Goal: Find specific page/section: Find specific page/section

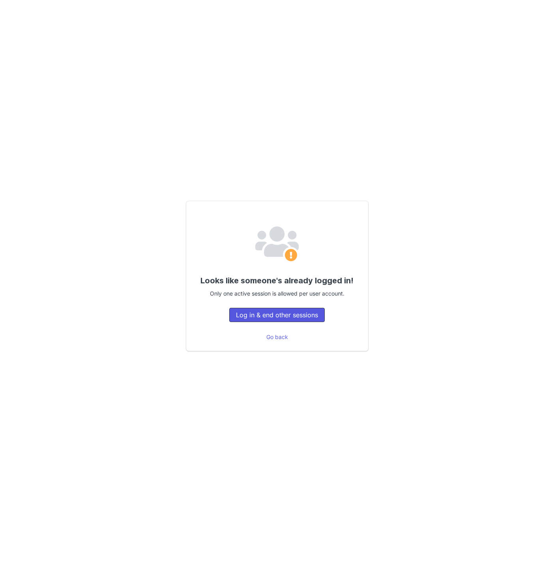
click at [300, 311] on button "Log in & end other sessions" at bounding box center [277, 315] width 96 height 14
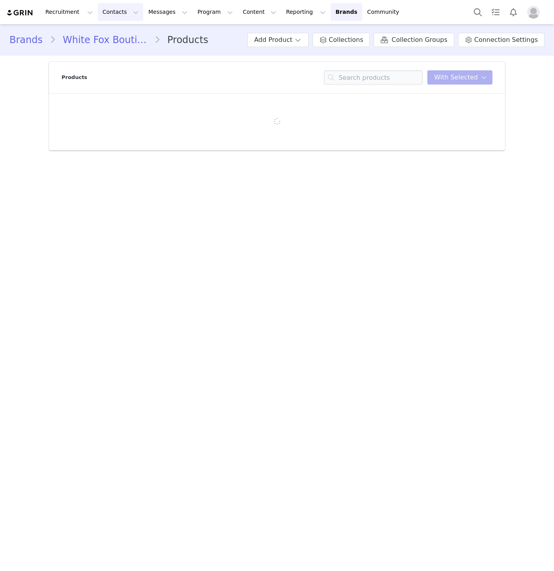
click at [103, 10] on button "Contacts Contacts" at bounding box center [120, 12] width 45 height 18
click at [111, 32] on p "Creators" at bounding box center [111, 35] width 24 height 8
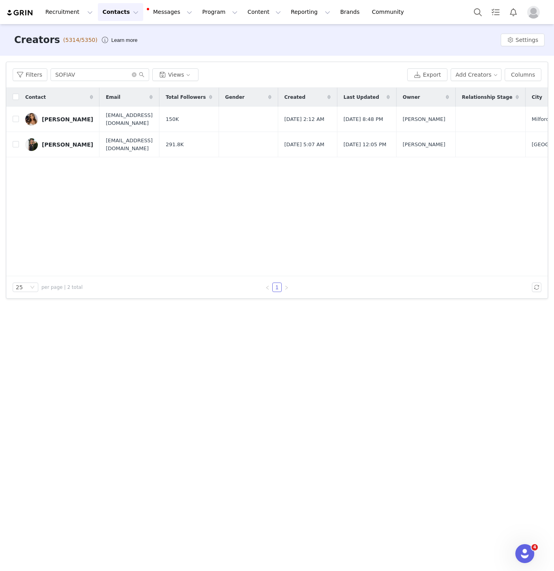
click at [115, 16] on button "Contacts Contacts" at bounding box center [120, 12] width 45 height 18
click at [122, 46] on p "Prospects" at bounding box center [112, 49] width 26 height 8
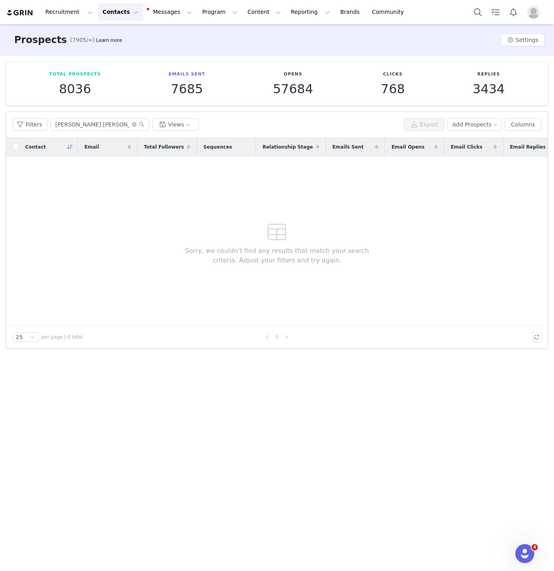
click at [110, 132] on div "Filters [PERSON_NAME] [PERSON_NAME] Views Export Add Prospects Columns" at bounding box center [277, 125] width 542 height 26
click at [110, 126] on input "[PERSON_NAME] [PERSON_NAME]" at bounding box center [100, 124] width 99 height 13
paste input "ecca [PERSON_NAME]"
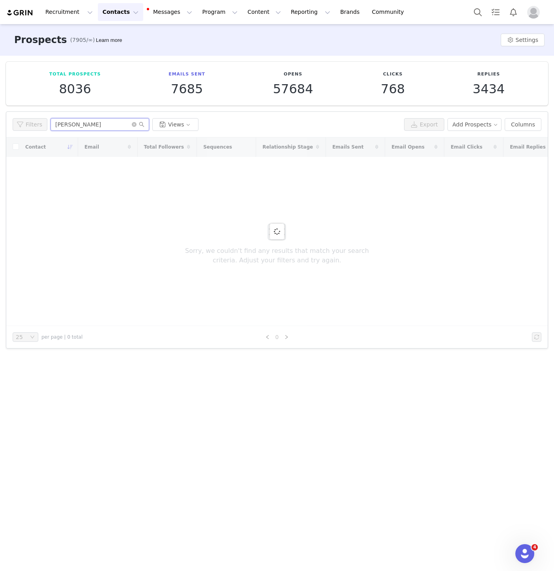
click at [110, 126] on input "[PERSON_NAME]" at bounding box center [100, 124] width 99 height 13
type input "[PERSON_NAME]"
click at [108, 125] on input "[PERSON_NAME]" at bounding box center [100, 124] width 99 height 13
click at [108, 124] on input "[PERSON_NAME]" at bounding box center [100, 124] width 99 height 13
